Goal: Find specific page/section: Find specific page/section

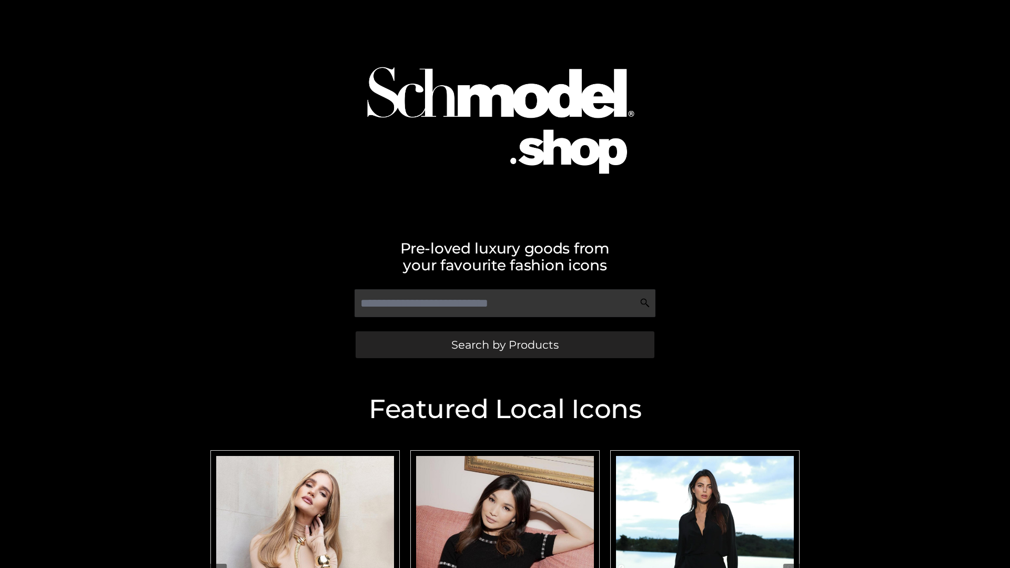
click at [505, 345] on span "Search by Products" at bounding box center [504, 344] width 107 height 11
